Goal: Find contact information

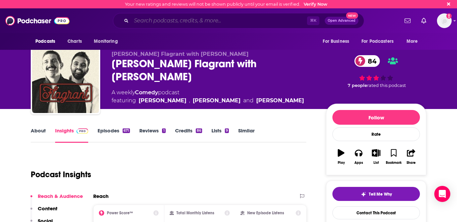
click at [152, 21] on input "Search podcasts, credits, & more..." at bounding box center [219, 20] width 176 height 11
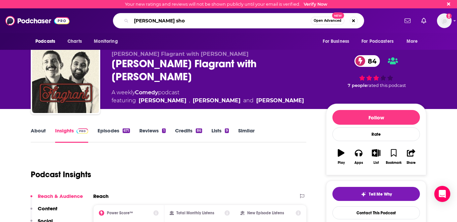
type input "[PERSON_NAME] show"
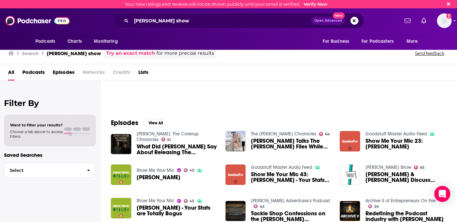
scroll to position [98, 0]
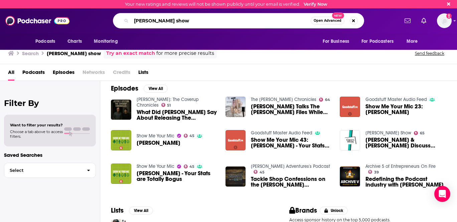
drag, startPoint x: 183, startPoint y: 24, endPoint x: 164, endPoint y: 25, distance: 18.7
click at [164, 25] on input "[PERSON_NAME] show" at bounding box center [221, 20] width 180 height 11
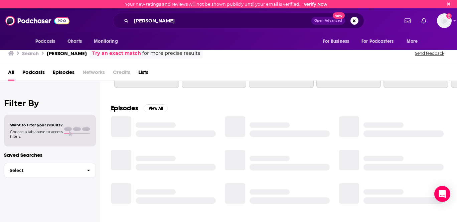
scroll to position [98, 0]
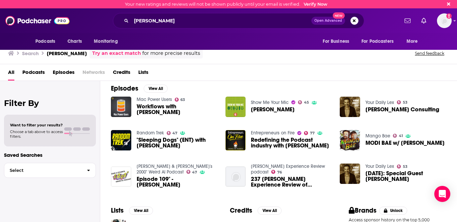
click at [28, 71] on span "Podcasts" at bounding box center [33, 74] width 22 height 14
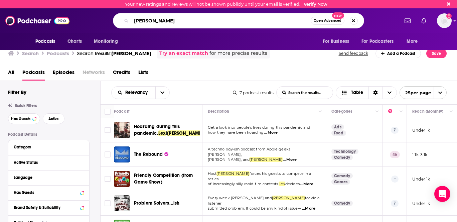
click at [150, 22] on input "[PERSON_NAME]" at bounding box center [221, 20] width 180 height 11
type input "[PERSON_NAME]"
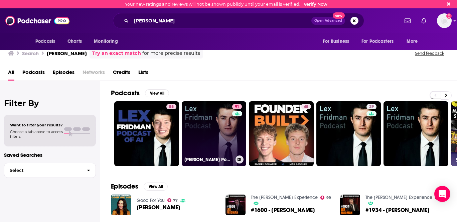
click at [198, 112] on link "91 [PERSON_NAME] Podcast" at bounding box center [214, 133] width 65 height 65
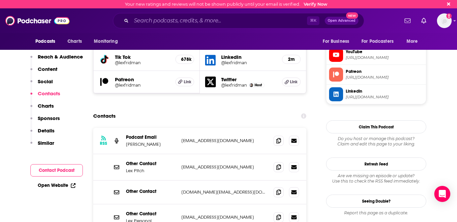
scroll to position [643, 0]
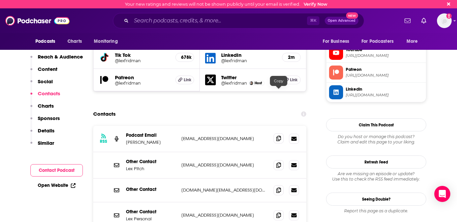
click at [278, 136] on icon at bounding box center [278, 138] width 5 height 5
click at [276, 162] on icon at bounding box center [278, 164] width 5 height 5
click at [163, 22] on input "Search podcasts, credits, & more..." at bounding box center [219, 20] width 176 height 11
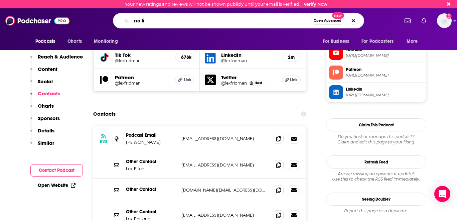
type input "no lie"
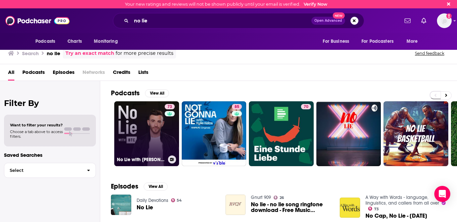
click at [151, 123] on link "73 No Lie with [PERSON_NAME] [PERSON_NAME]" at bounding box center [146, 133] width 65 height 65
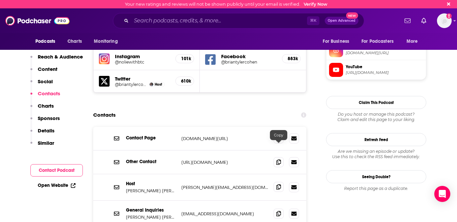
scroll to position [607, 0]
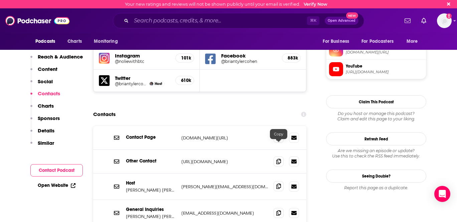
click at [279, 184] on icon at bounding box center [278, 186] width 5 height 5
click at [275, 208] on span at bounding box center [279, 213] width 10 height 10
click at [279, 184] on icon at bounding box center [278, 186] width 5 height 5
click at [118, 200] on div "Contact Page [DOMAIN_NAME][URL] [DOMAIN_NAME][URL] Other Contact [URL][DOMAIN_N…" at bounding box center [199, 197] width 213 height 142
click at [280, 210] on icon at bounding box center [278, 212] width 5 height 5
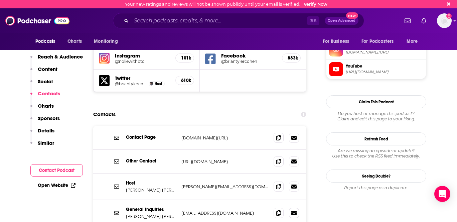
drag, startPoint x: 151, startPoint y: 29, endPoint x: 150, endPoint y: 23, distance: 5.4
click at [151, 29] on div "Podcasts Charts Monitoring ⌘ K Open Advanced New For Business For Podcasters Mo…" at bounding box center [228, 20] width 457 height 25
click at [150, 23] on input "Search podcasts, credits, & more..." at bounding box center [219, 20] width 176 height 11
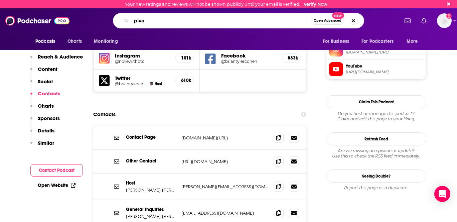
type input "pivot"
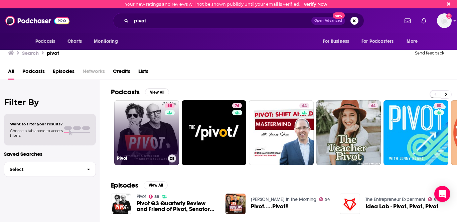
click at [149, 140] on link "88 Pivot" at bounding box center [146, 132] width 65 height 65
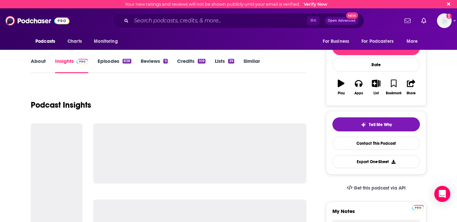
scroll to position [71, 0]
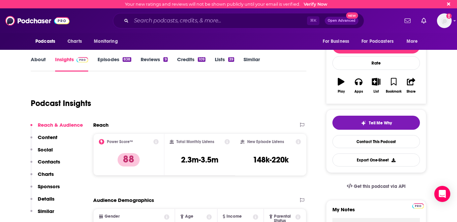
click at [147, 104] on div "Podcast Insights" at bounding box center [166, 99] width 270 height 34
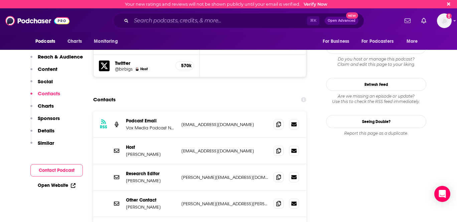
scroll to position [622, 0]
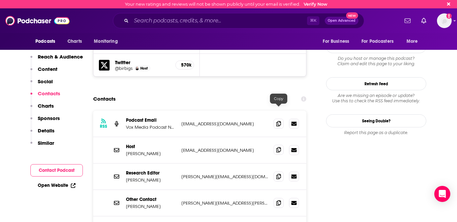
click at [279, 147] on icon at bounding box center [278, 149] width 5 height 5
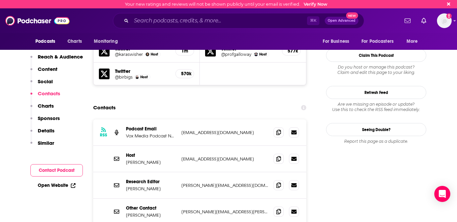
scroll to position [613, 0]
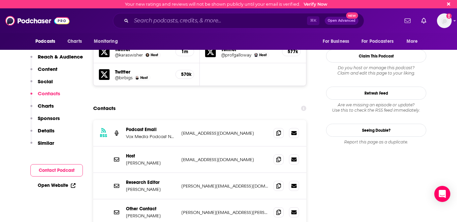
click at [278, 183] on icon at bounding box center [278, 185] width 5 height 5
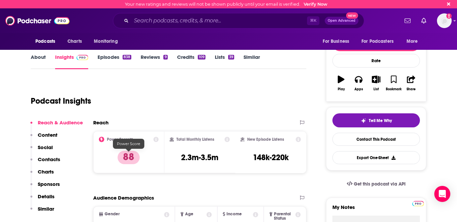
scroll to position [0, 0]
